Goal: Use online tool/utility

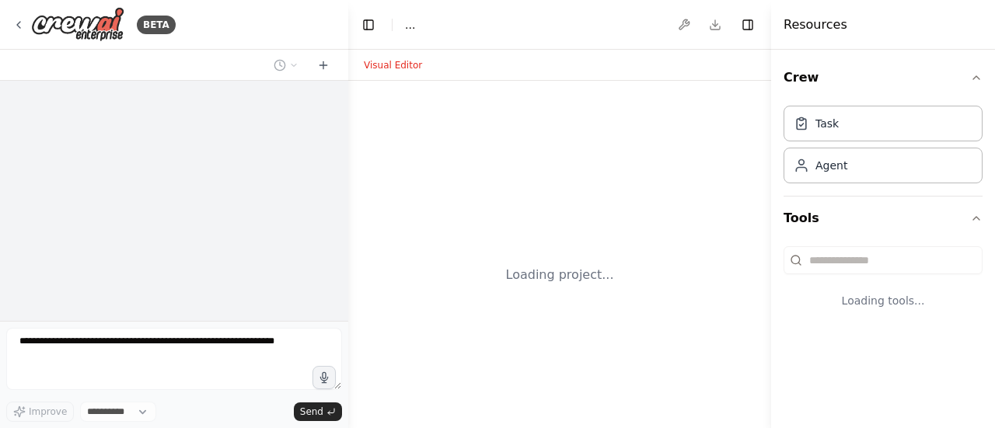
select select "****"
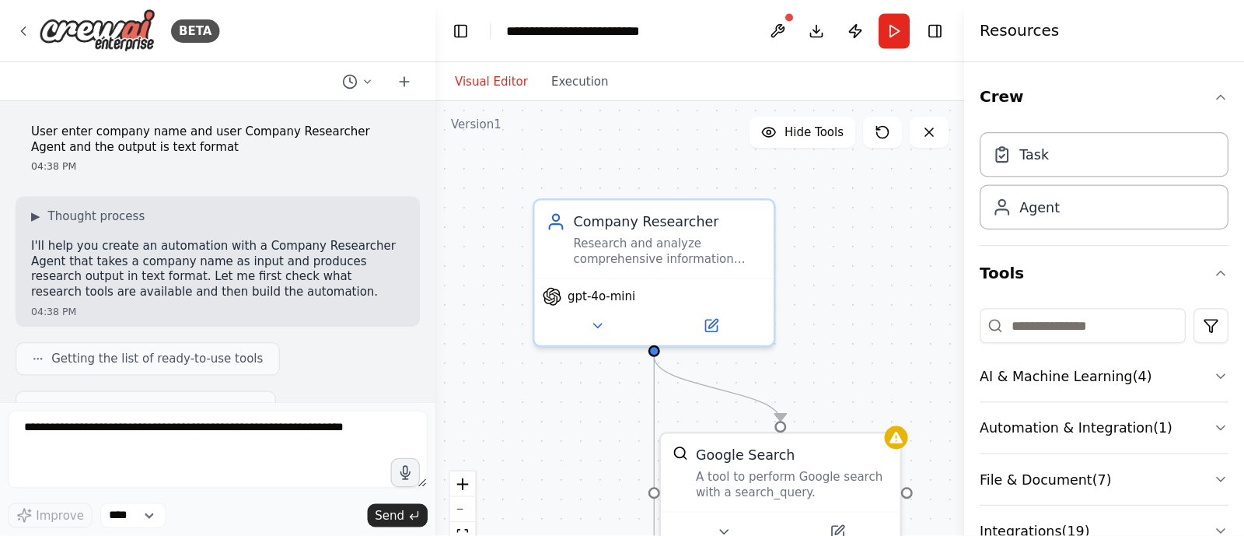
scroll to position [723, 0]
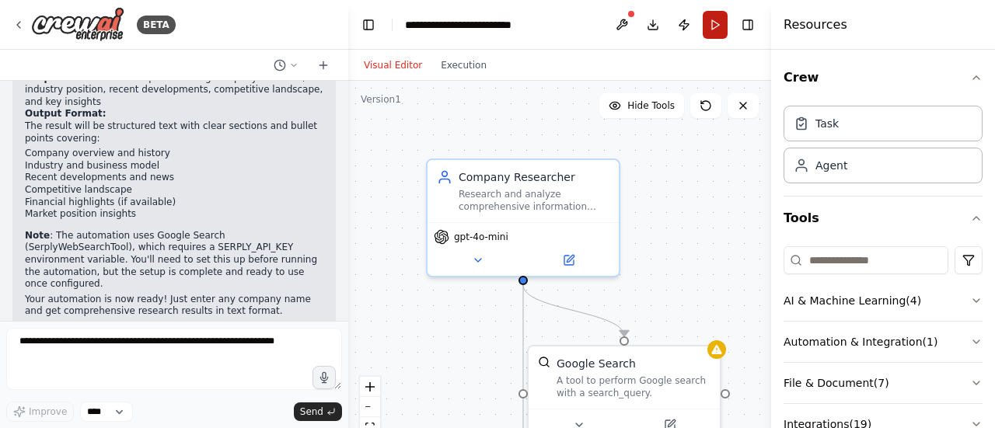
click at [714, 23] on button "Run" at bounding box center [715, 25] width 25 height 28
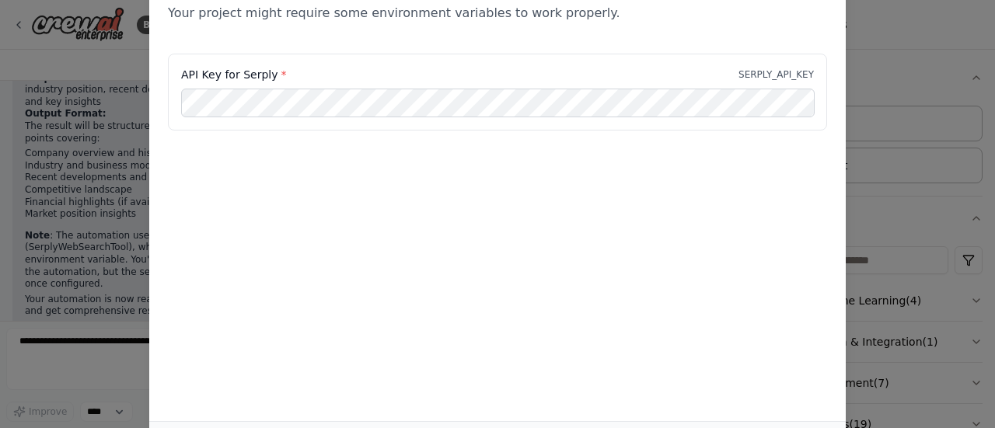
click at [866, 96] on div "Environment configuration Your project might require some environment variables…" at bounding box center [497, 214] width 995 height 428
click at [860, 58] on div "Environment configuration Your project might require some environment variables…" at bounding box center [497, 214] width 995 height 428
click at [994, 33] on div "Environment configuration Your project might require some environment variables…" at bounding box center [497, 214] width 995 height 428
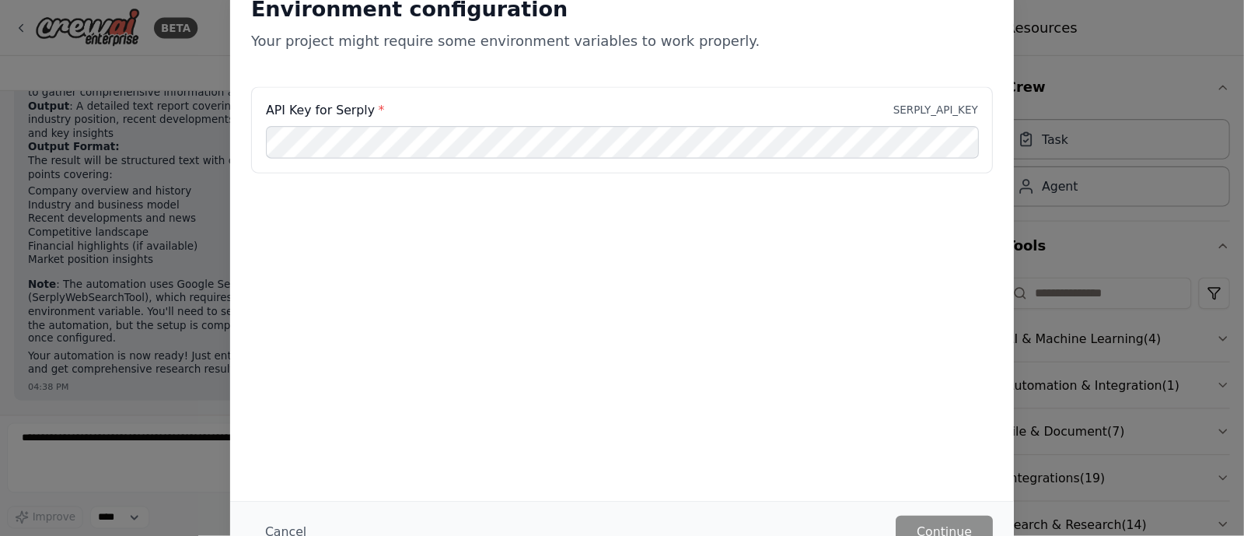
scroll to position [632, 0]
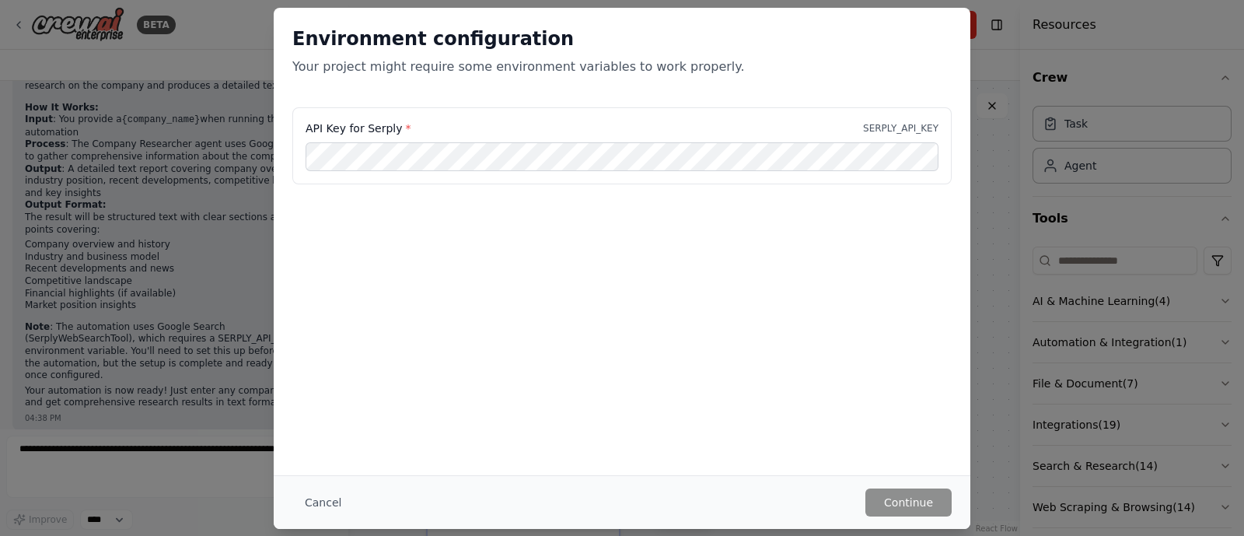
drag, startPoint x: 978, startPoint y: 1, endPoint x: 505, endPoint y: 428, distance: 638.0
click at [505, 428] on div "Environment configuration Your project might require some environment variables…" at bounding box center [622, 241] width 697 height 467
click at [309, 428] on button "Cancel" at bounding box center [322, 502] width 61 height 28
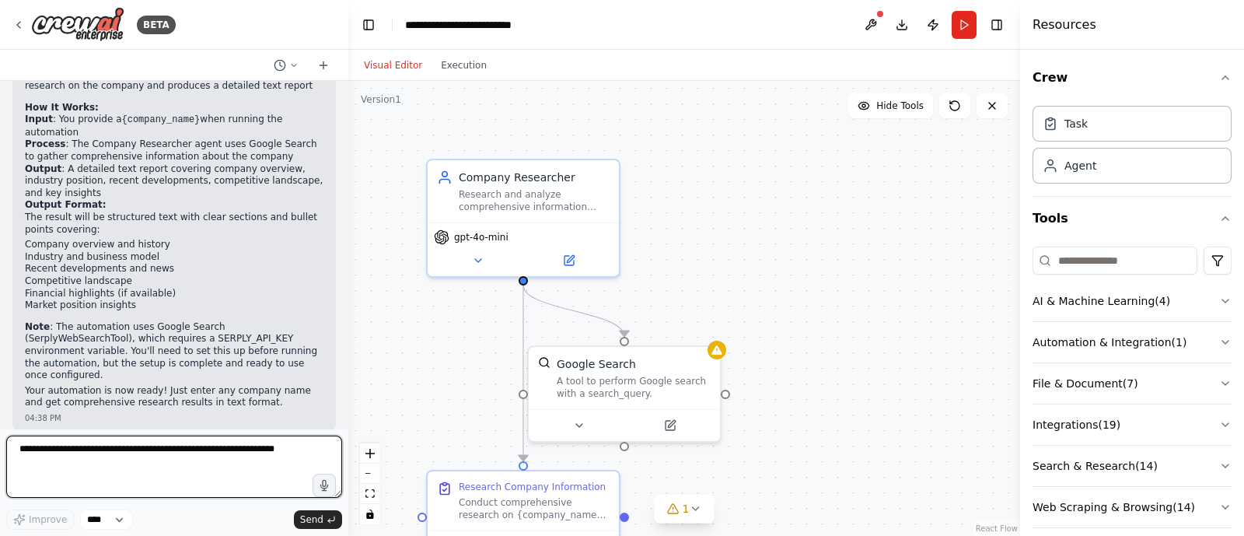
click at [218, 428] on textarea at bounding box center [174, 466] width 336 height 62
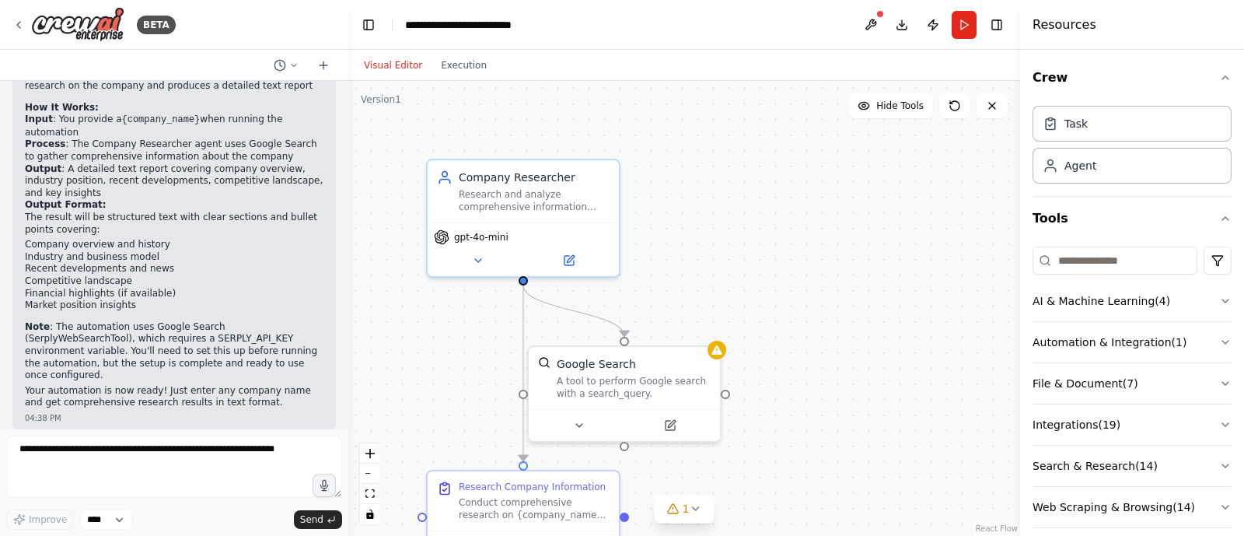
click at [332, 225] on div "User enter company name and user Company Researcher Agent and the output is tex…" at bounding box center [174, 255] width 348 height 348
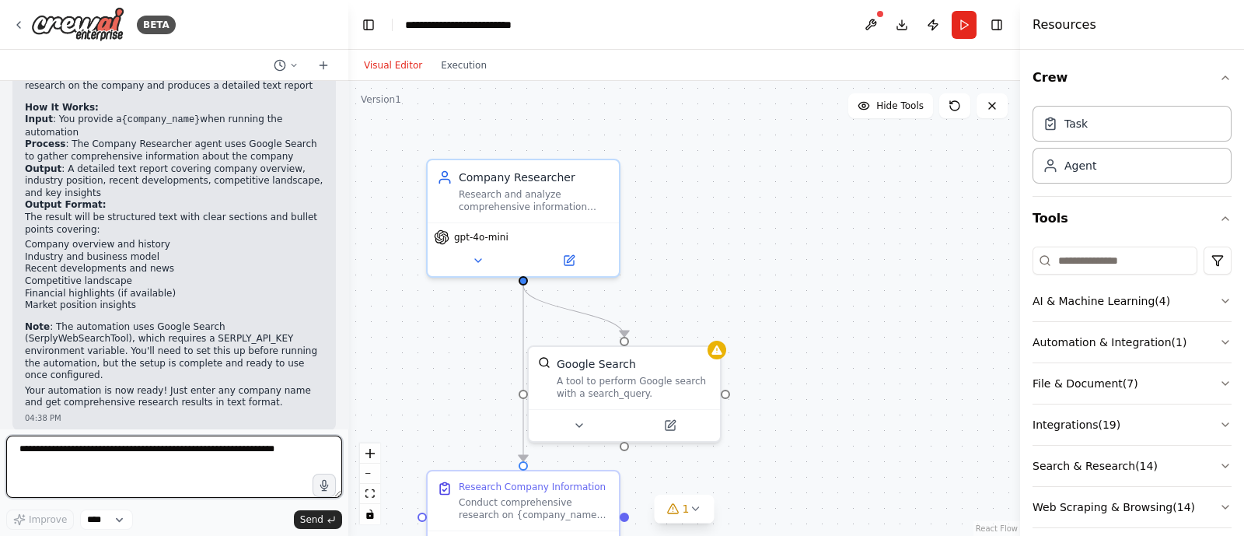
click at [183, 428] on textarea at bounding box center [174, 466] width 336 height 62
click at [344, 250] on div at bounding box center [345, 268] width 6 height 536
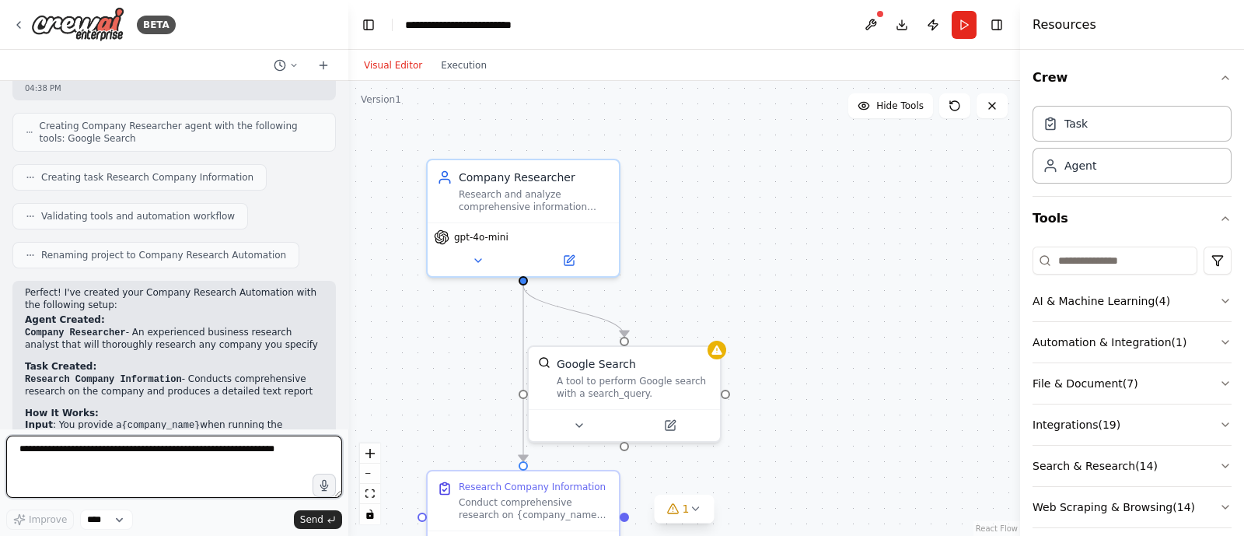
click at [173, 428] on textarea at bounding box center [174, 466] width 336 height 62
type textarea "**********"
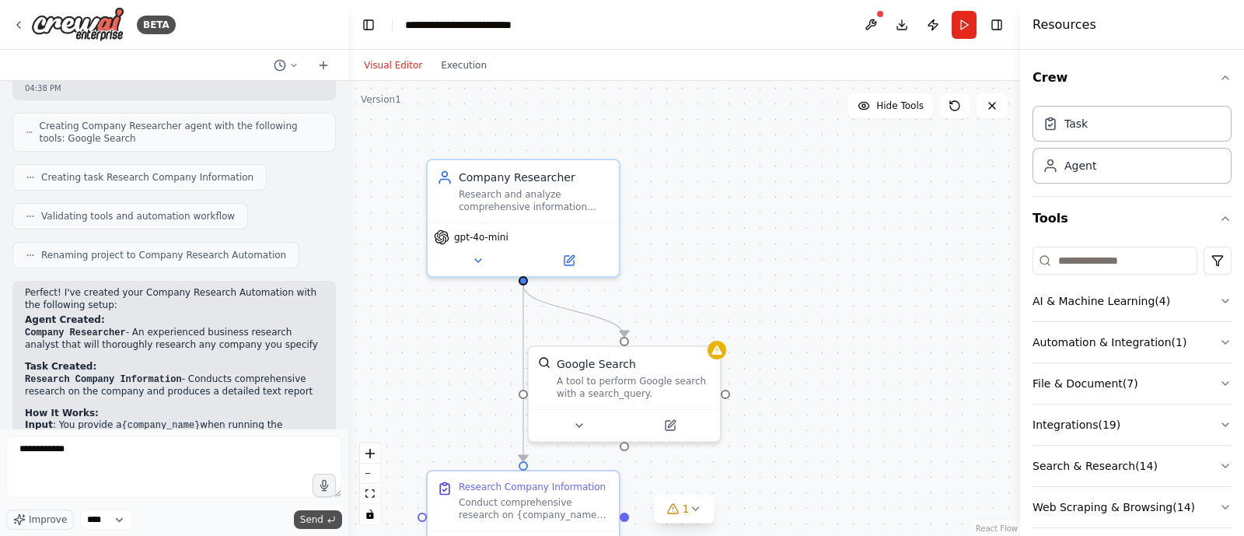
click at [307, 428] on span "Send" at bounding box center [311, 519] width 23 height 12
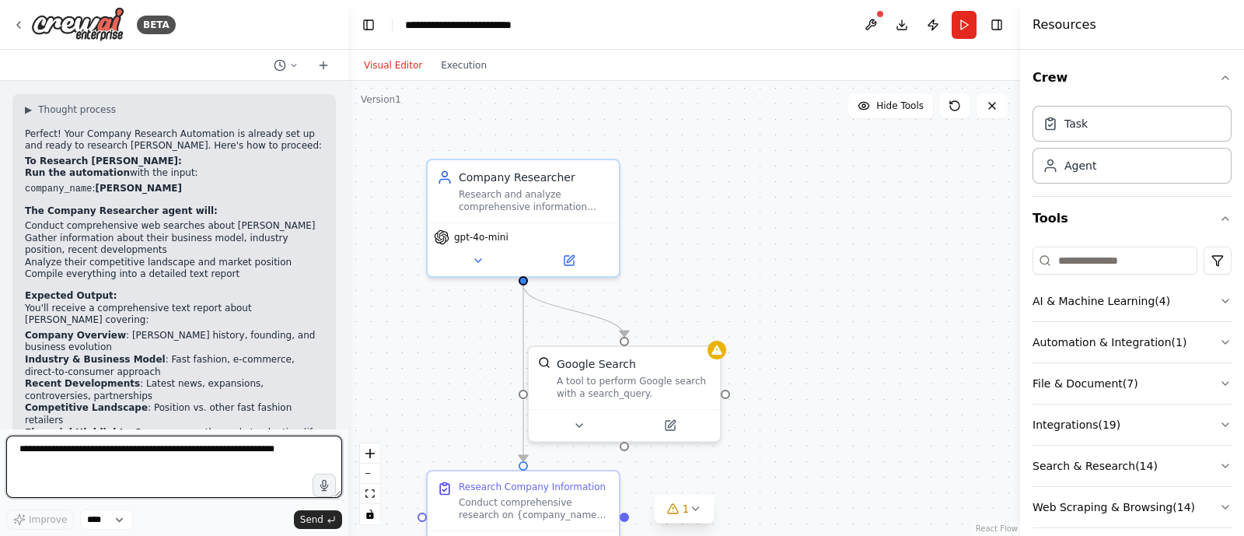
scroll to position [1162, 0]
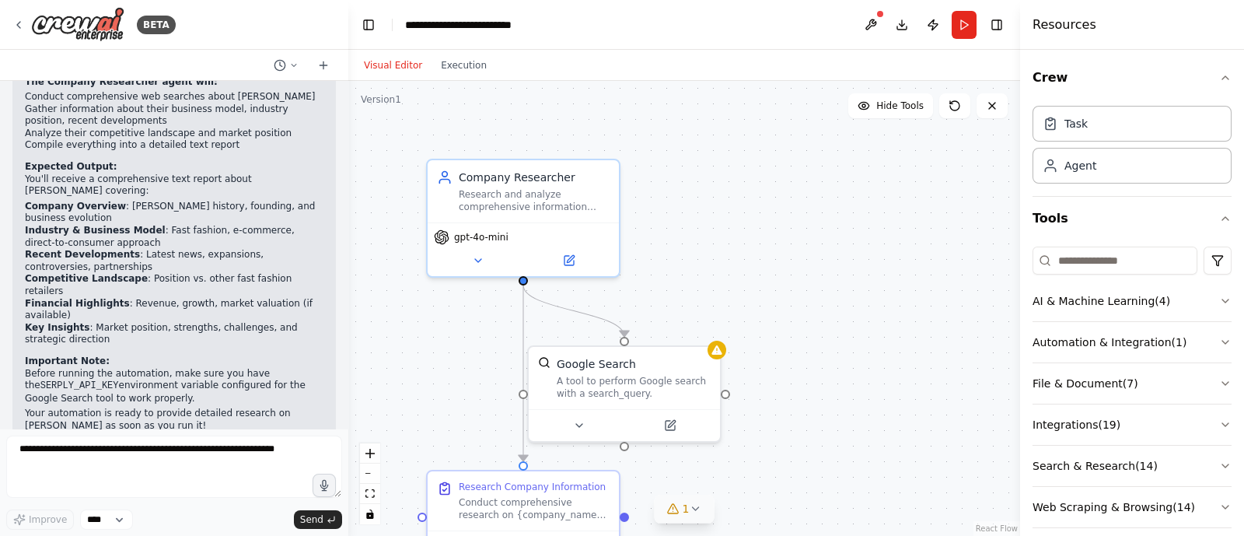
click at [685, 428] on span "1" at bounding box center [686, 509] width 7 height 16
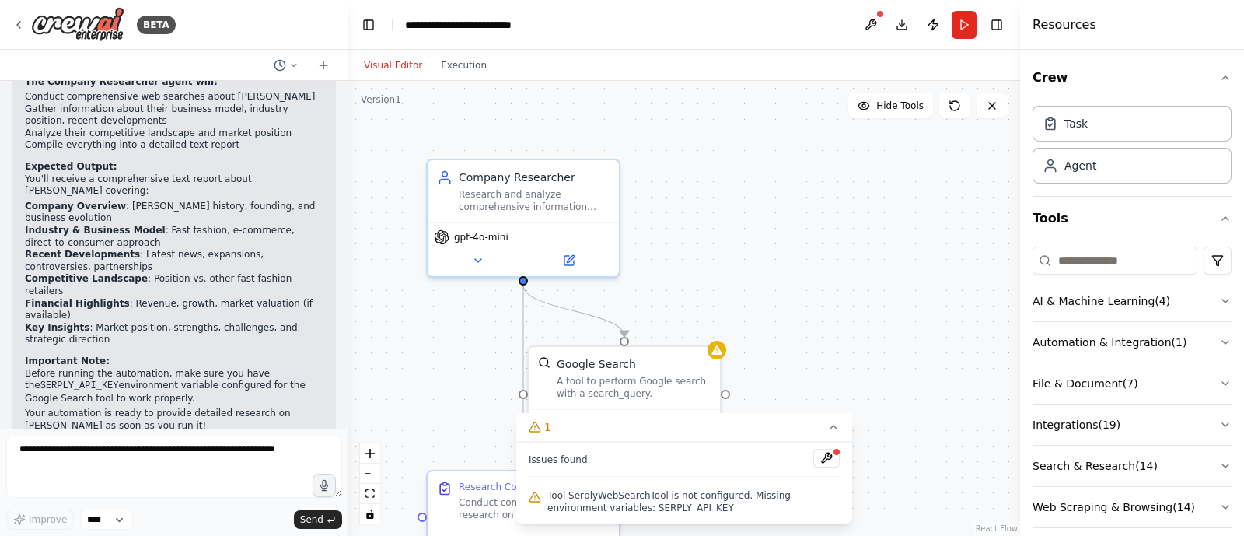
click at [830, 252] on div ".deletable-edge-delete-btn { width: 20px; height: 20px; border: 0px solid #ffff…" at bounding box center [684, 308] width 672 height 455
